Goal: Task Accomplishment & Management: Manage account settings

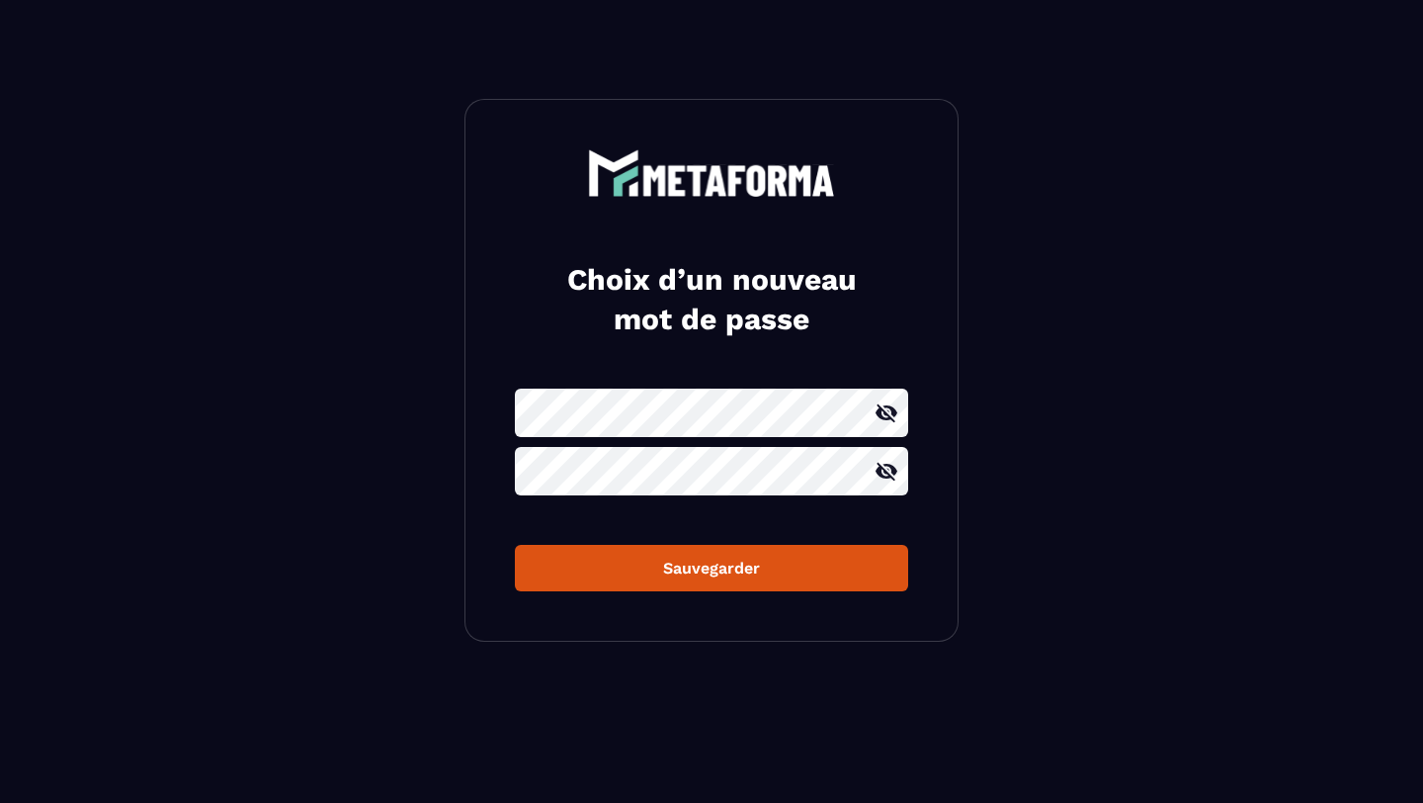
click at [641, 562] on div "Sauvegarder" at bounding box center [712, 567] width 362 height 19
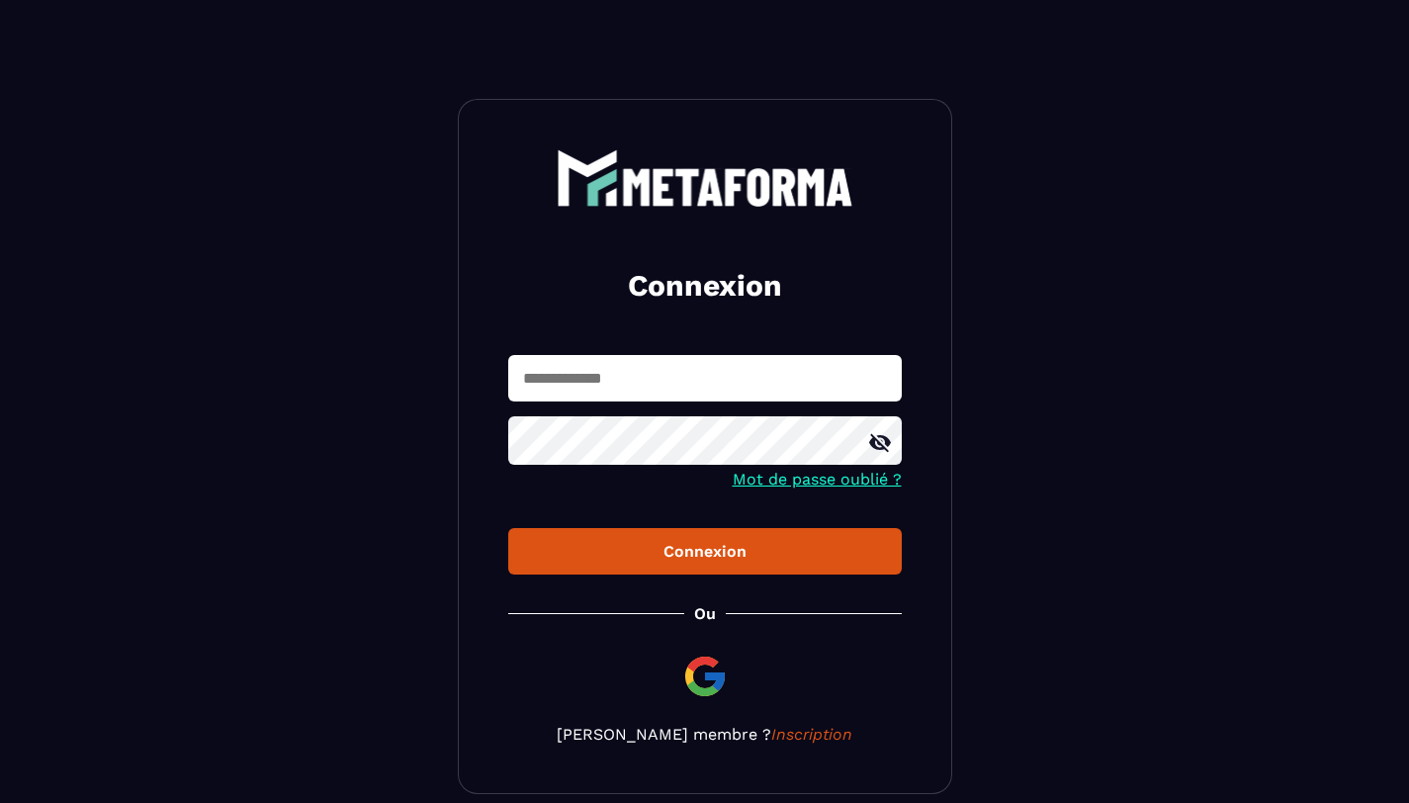
click at [647, 378] on input "text" at bounding box center [704, 378] width 393 height 46
type input "**********"
click at [655, 552] on div "Connexion" at bounding box center [705, 551] width 362 height 19
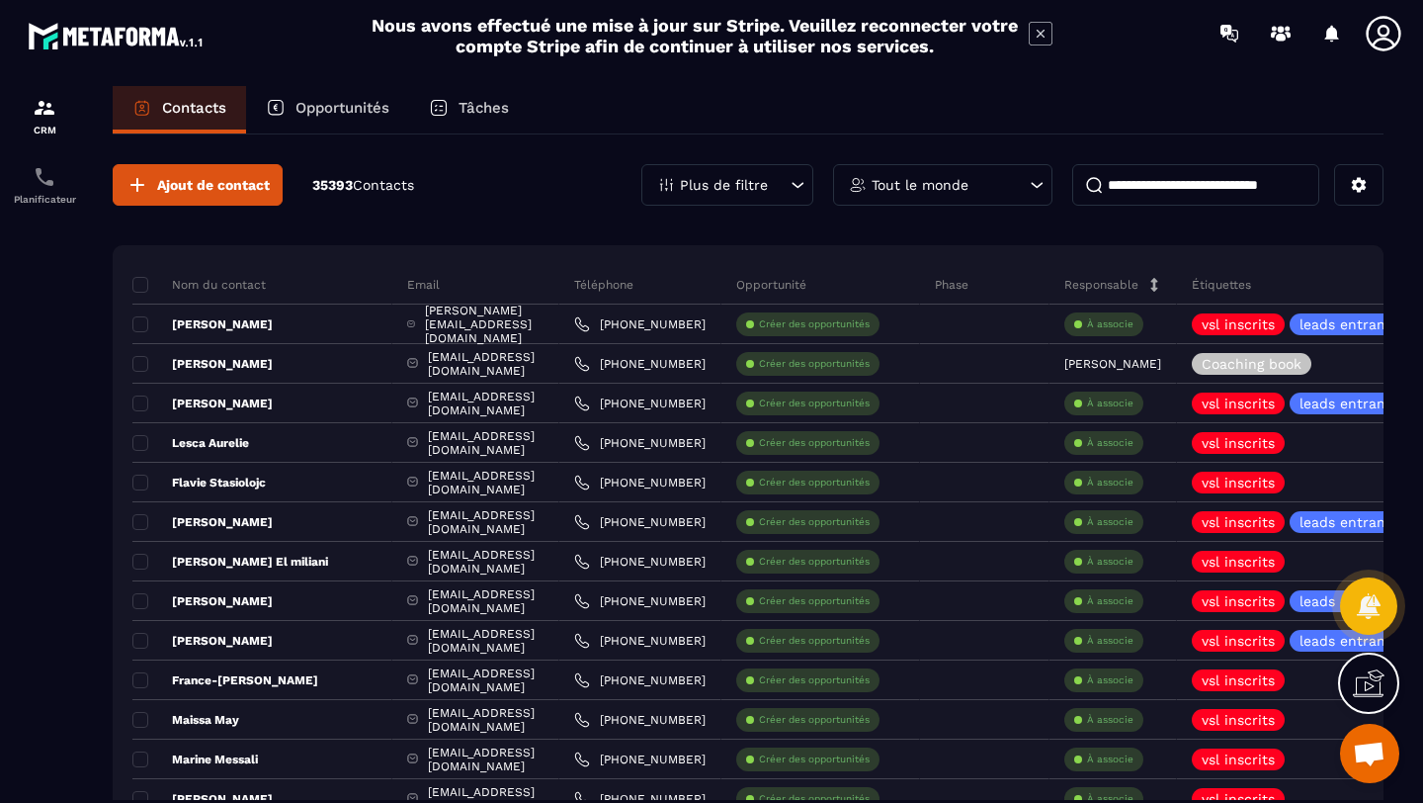
click at [344, 112] on p "Opportunités" at bounding box center [343, 108] width 94 height 18
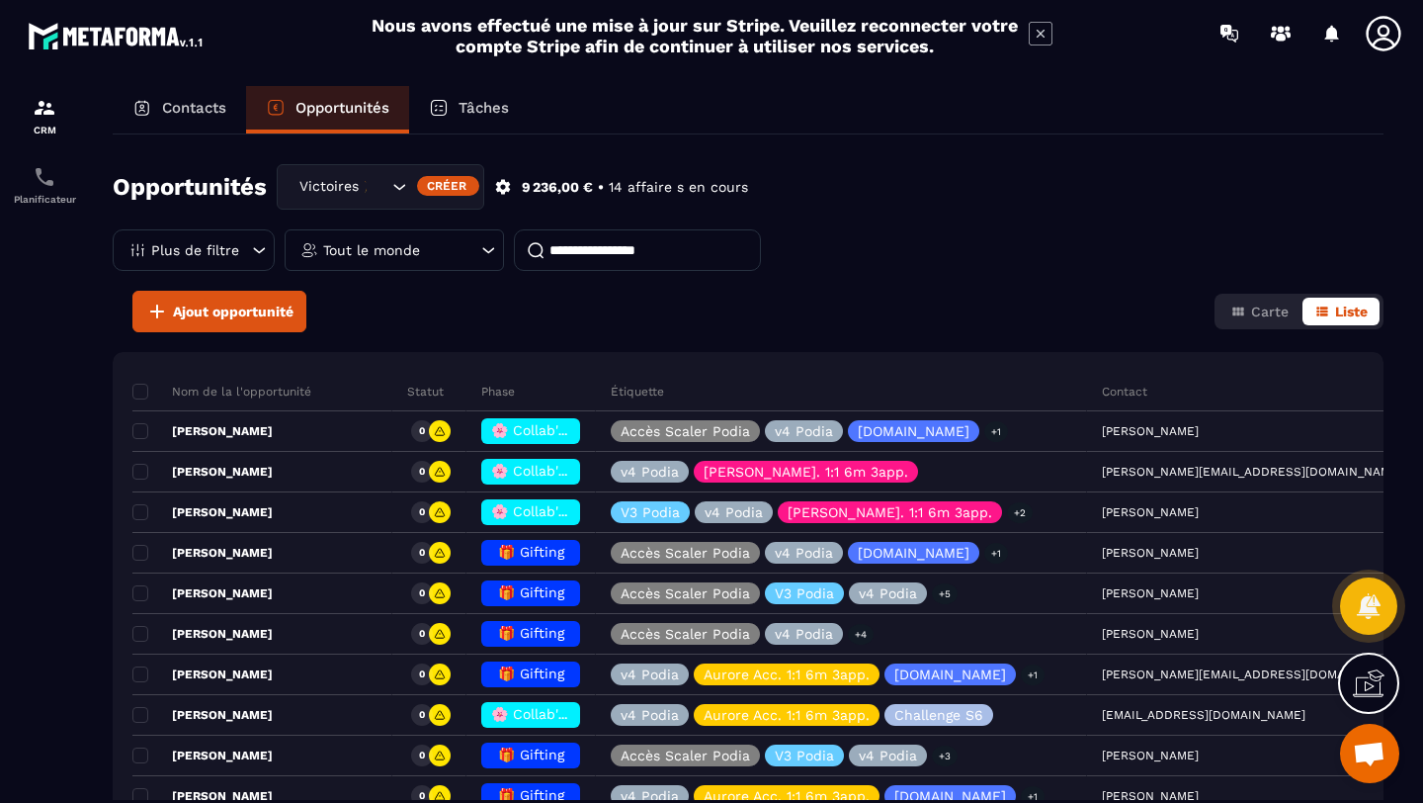
click at [465, 108] on p "Tâches" at bounding box center [484, 108] width 50 height 18
